Goal: Task Accomplishment & Management: Manage account settings

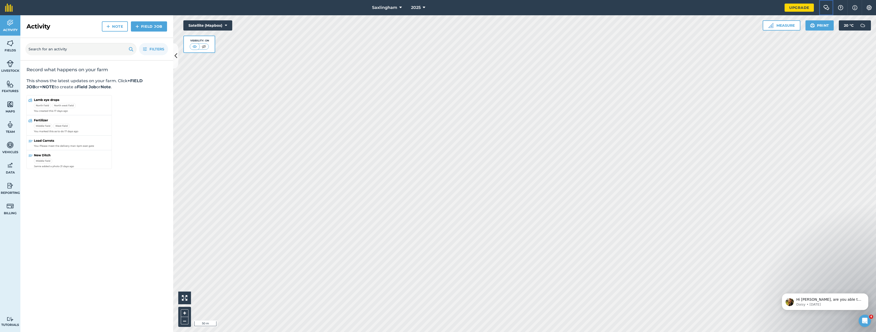
click at [832, 6] on button "Farm Chat" at bounding box center [826, 7] width 14 height 15
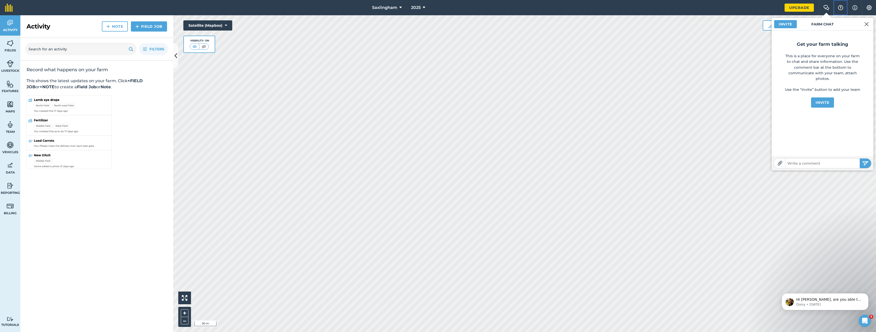
click at [846, 7] on button "Help" at bounding box center [841, 7] width 14 height 15
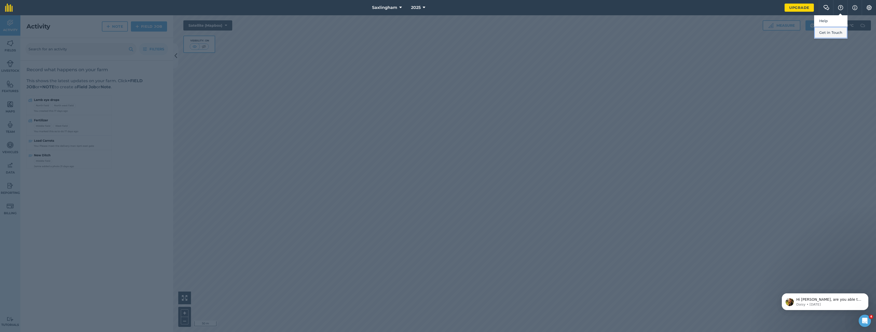
click at [841, 32] on button "Get in Touch" at bounding box center [830, 33] width 33 height 12
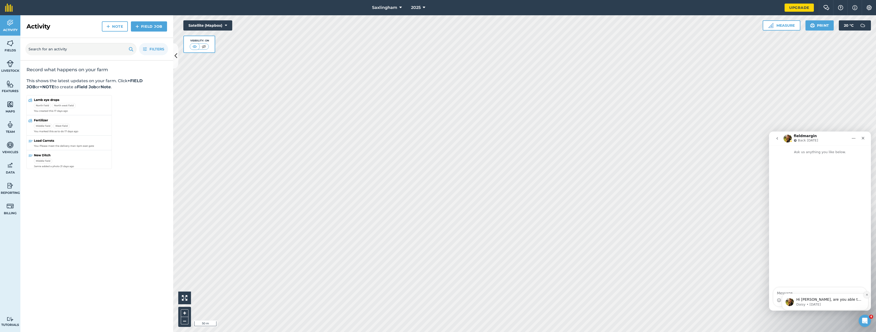
click at [868, 295] on icon "Dismiss notification" at bounding box center [867, 295] width 3 height 3
click at [816, 297] on div "Intercom messenger" at bounding box center [820, 301] width 93 height 8
click at [791, 293] on textarea "Message…" at bounding box center [820, 292] width 93 height 9
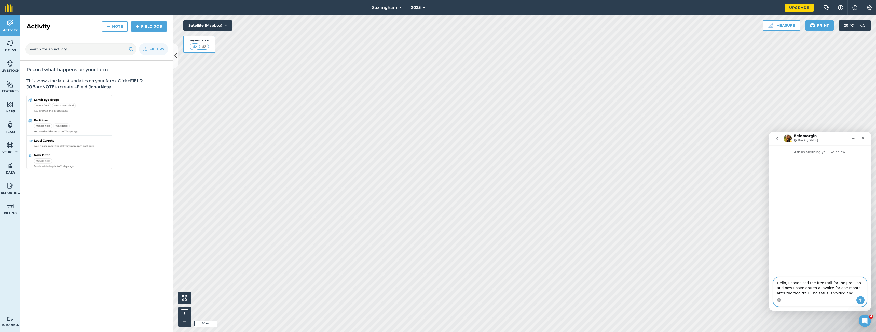
click at [815, 294] on textarea "Hello, I have used the free trail for the pro plan and now I have gotten a invo…" at bounding box center [820, 287] width 93 height 19
paste textarea "Outstanding"
click at [839, 293] on textarea "Hello, I have used the free trail for the pro plan and now I have gotten a invo…" at bounding box center [820, 287] width 93 height 19
click at [840, 279] on textarea "Hello, I have used the free trail for the pro plan and now I have gotten a invo…" at bounding box center [820, 276] width 93 height 39
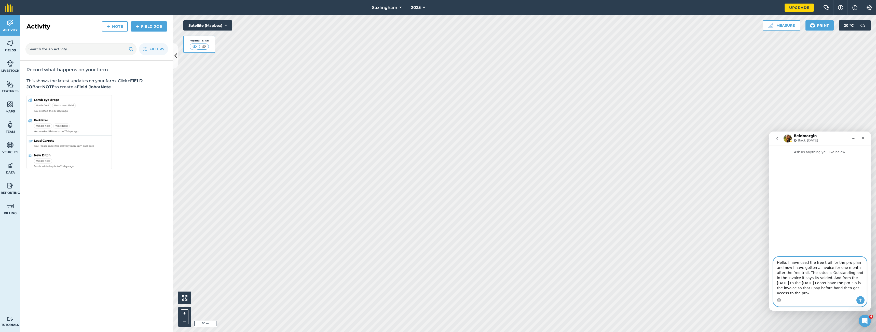
click at [794, 290] on textarea "Hello, I have used the free trail for the pro plan and now I have gotten a invo…" at bounding box center [820, 276] width 93 height 39
click at [809, 295] on textarea "Hello, I have used the free trail for the pro plan and now I have gotten a invo…" at bounding box center [820, 276] width 93 height 39
drag, startPoint x: 825, startPoint y: 294, endPoint x: 812, endPoint y: 293, distance: 12.5
click at [812, 293] on textarea "Hello, I have used the free trail for the pro plan and now I have gotten a invo…" at bounding box center [820, 276] width 93 height 39
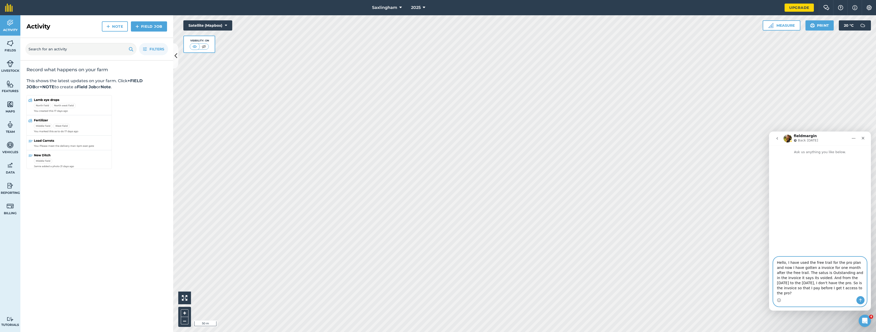
click at [813, 295] on textarea "Hello, I have used the free trail for the pro plan and now I have gotten a invo…" at bounding box center [820, 276] width 93 height 39
click at [839, 293] on textarea "Hello, I have used the free trail for the pro plan and now I have gotten a invo…" at bounding box center [820, 276] width 93 height 39
click at [843, 295] on textarea "Hello, I have used the free trail for the pro plan and now I have gotten a invo…" at bounding box center [820, 276] width 93 height 39
click at [839, 295] on textarea "Hello, I have used the free trail for the pro plan and now I have gotten a invo…" at bounding box center [820, 276] width 93 height 39
click at [855, 291] on textarea "Hello, I have used the free trail for the pro plan and now I have gotten a invo…" at bounding box center [820, 276] width 93 height 39
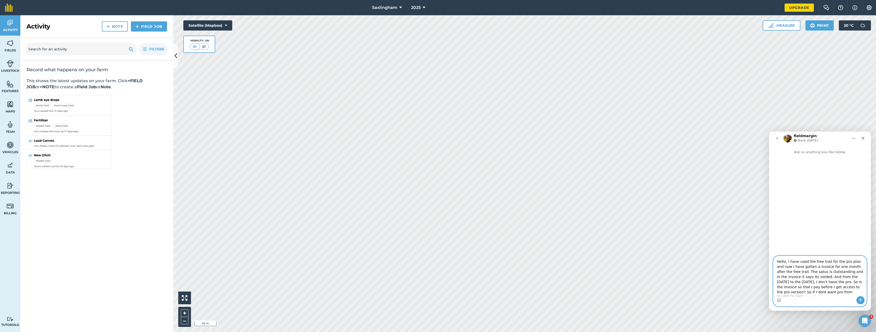
scroll to position [3, 0]
click at [790, 296] on textarea "Hello, I have used the free trail for the pro plan and now I have gotten a invo…" at bounding box center [820, 276] width 93 height 40
click at [794, 289] on textarea "Hello, I have used the free trail for the pro plan and now I have gotten a invo…" at bounding box center [820, 276] width 93 height 40
click at [823, 278] on textarea "Hello, I have used the free trail for the pro plan and now I have gotten a invo…" at bounding box center [820, 276] width 93 height 40
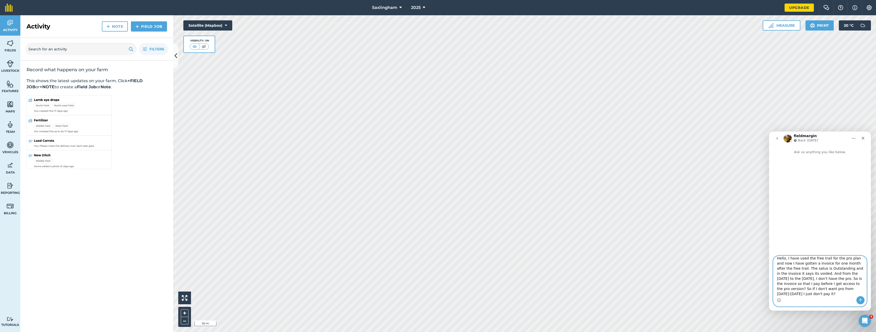
type textarea "Hello, I have used the free trail for the pro plan and now I have gotten a invo…"
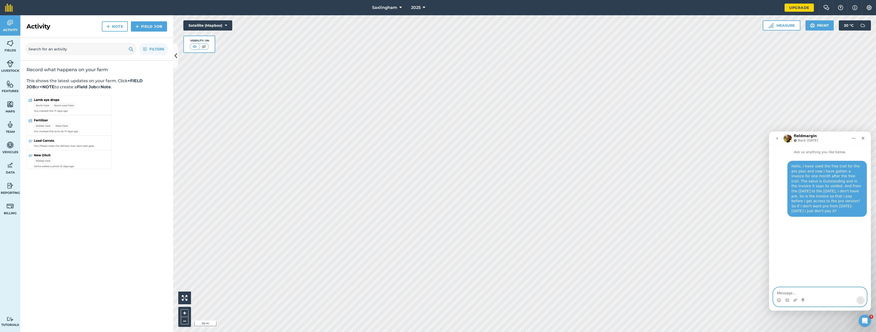
scroll to position [0, 0]
click at [808, 10] on link "Upgrade" at bounding box center [799, 8] width 29 height 8
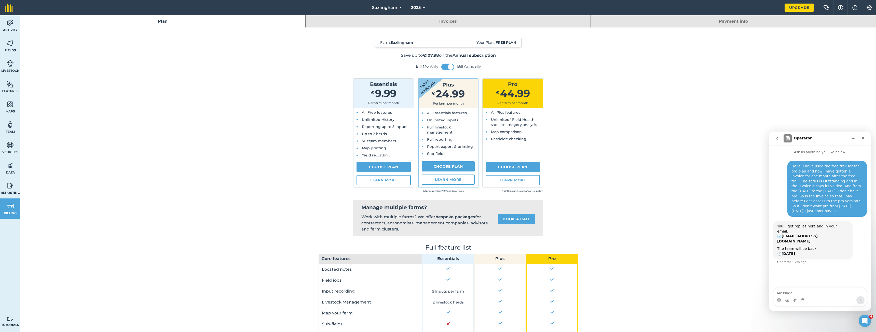
click at [434, 25] on link "Invoices" at bounding box center [448, 21] width 285 height 12
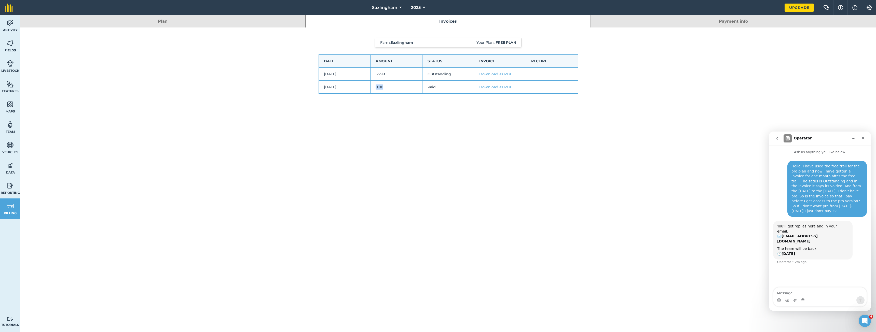
drag, startPoint x: 383, startPoint y: 87, endPoint x: 344, endPoint y: 87, distance: 38.2
click at [372, 87] on td "0.00" at bounding box center [397, 87] width 52 height 13
drag, startPoint x: 323, startPoint y: 88, endPoint x: 326, endPoint y: 87, distance: 3.4
click at [326, 87] on td "[DATE]" at bounding box center [345, 87] width 52 height 13
click at [687, 164] on div "Plan Invoices Payment info Farm : Saxlingham Your Plan: Free plan Date Amount S…" at bounding box center [448, 173] width 856 height 317
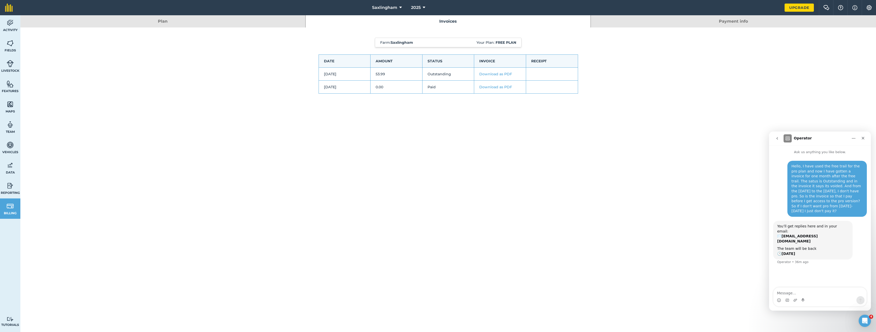
click at [568, 292] on div "Plan Invoices Payment info Farm : Saxlingham Your Plan: Free plan Date Amount S…" at bounding box center [448, 173] width 856 height 317
click at [14, 47] on link "Fields" at bounding box center [10, 46] width 20 height 20
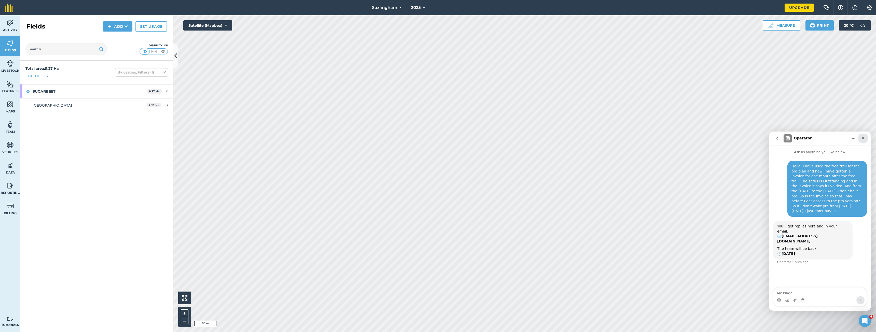
click at [863, 137] on icon "Close" at bounding box center [863, 138] width 3 height 3
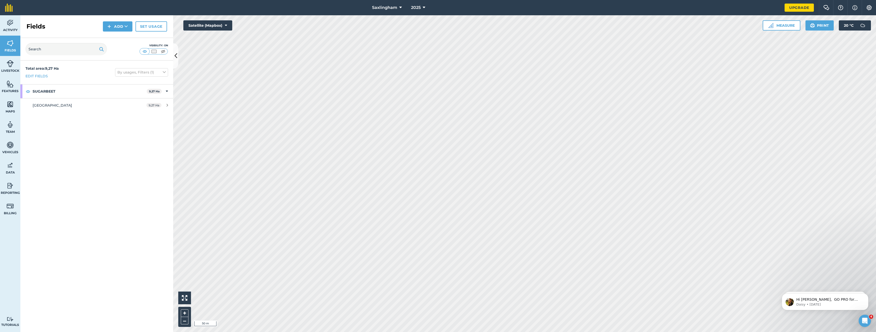
click at [133, 26] on div "Add" at bounding box center [119, 26] width 33 height 10
click at [121, 28] on button "Add" at bounding box center [118, 26] width 30 height 10
click at [127, 38] on link "Draw" at bounding box center [118, 37] width 28 height 11
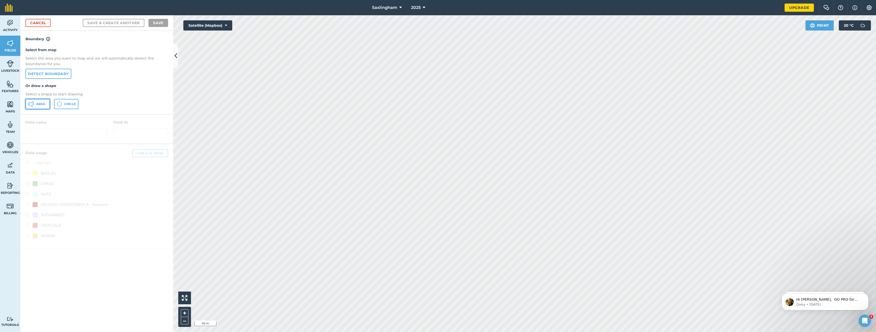
drag, startPoint x: 32, startPoint y: 107, endPoint x: 41, endPoint y: 106, distance: 8.4
click at [34, 107] on icon at bounding box center [31, 104] width 6 height 6
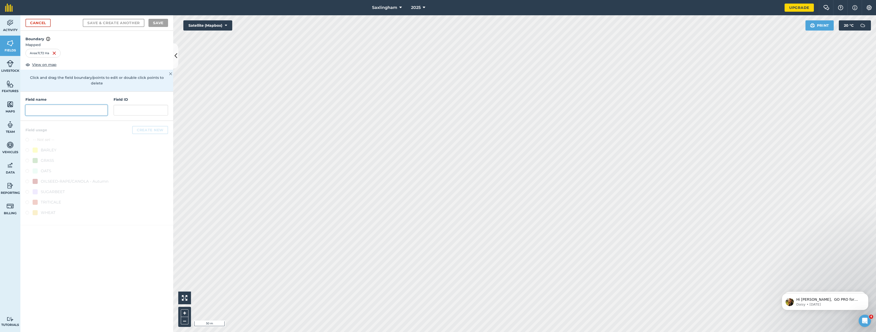
click at [96, 105] on input "text" at bounding box center [66, 110] width 82 height 11
type input "PA Södara"
click at [54, 147] on div "BARLEY" at bounding box center [49, 150] width 16 height 6
radio input "true"
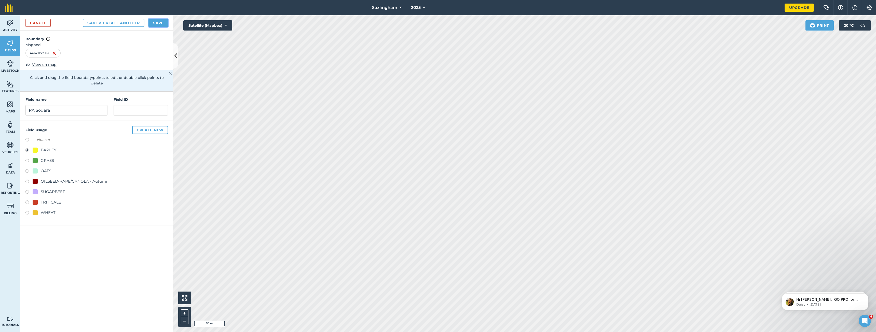
click at [156, 23] on button "Save" at bounding box center [159, 23] width 20 height 8
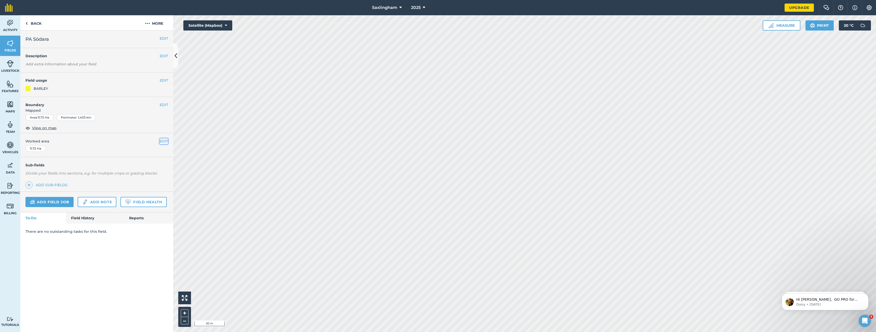
click at [163, 141] on button "EDIT" at bounding box center [164, 142] width 8 height 6
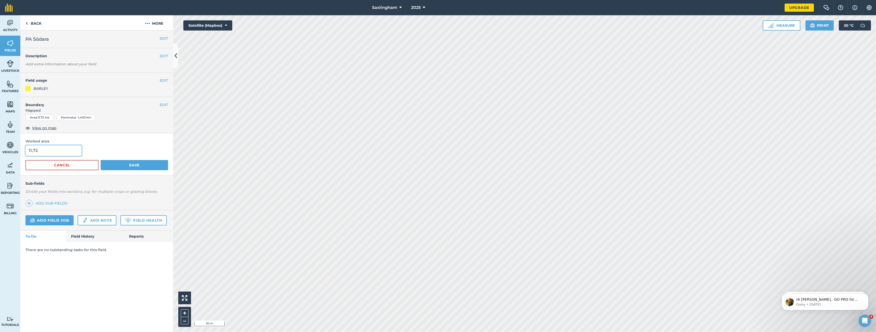
drag, startPoint x: 47, startPoint y: 153, endPoint x: 33, endPoint y: 152, distance: 14.0
click at [33, 152] on input "11,72" at bounding box center [53, 150] width 56 height 11
type input "11,08"
click at [101, 160] on button "Save" at bounding box center [135, 165] width 68 height 10
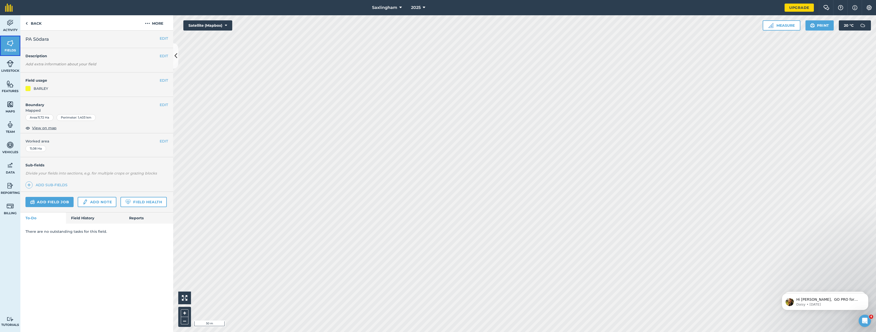
click at [14, 46] on link "Fields" at bounding box center [10, 46] width 20 height 20
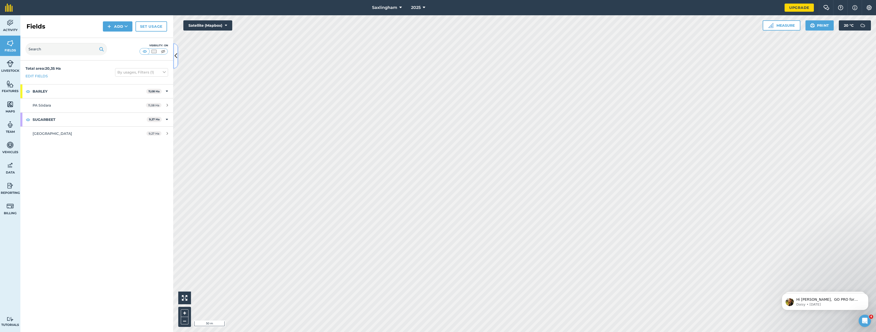
click at [177, 59] on button at bounding box center [175, 55] width 5 height 25
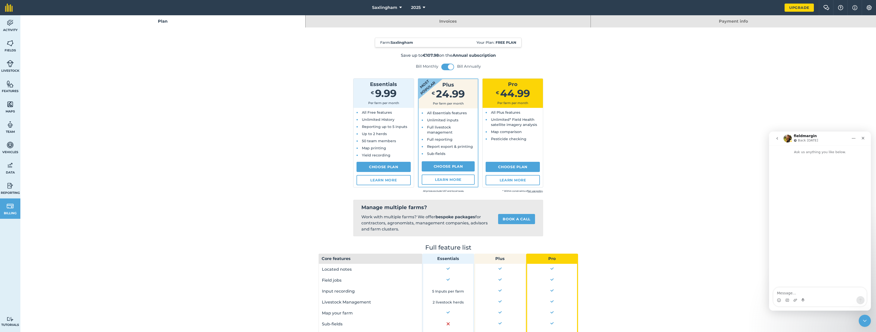
click at [460, 23] on link "Invoices" at bounding box center [448, 21] width 285 height 12
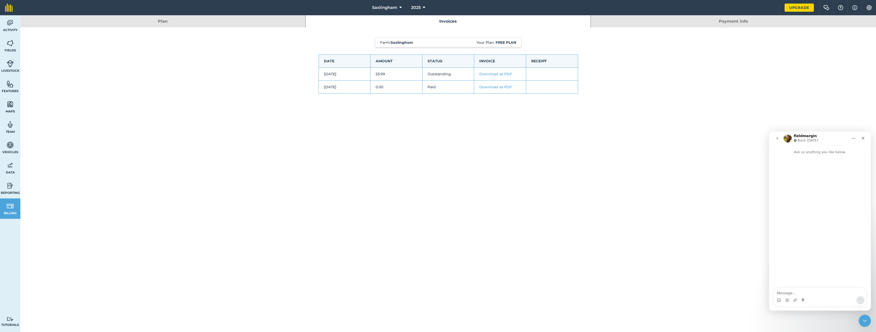
click at [441, 75] on td "Outstanding" at bounding box center [448, 74] width 52 height 13
copy td "Outstanding"
